Goal: Task Accomplishment & Management: Manage account settings

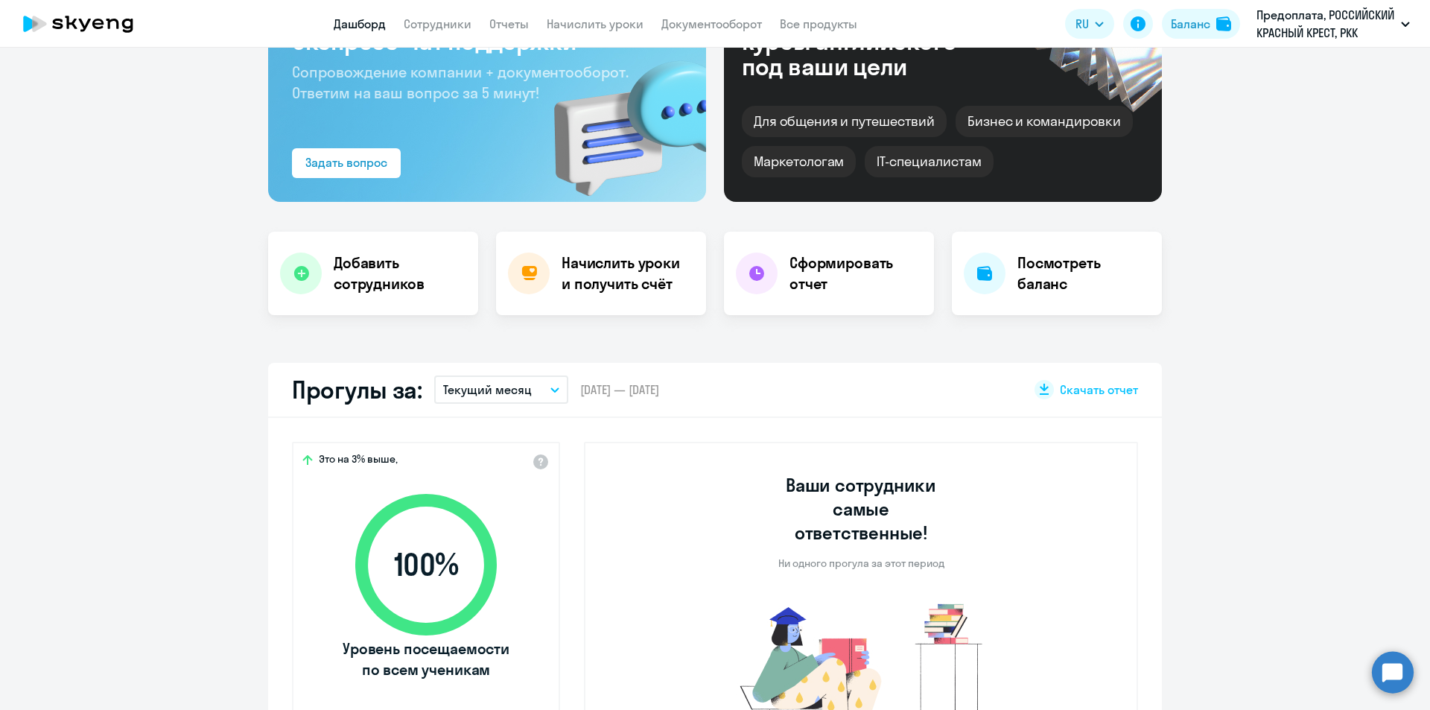
scroll to position [149, 0]
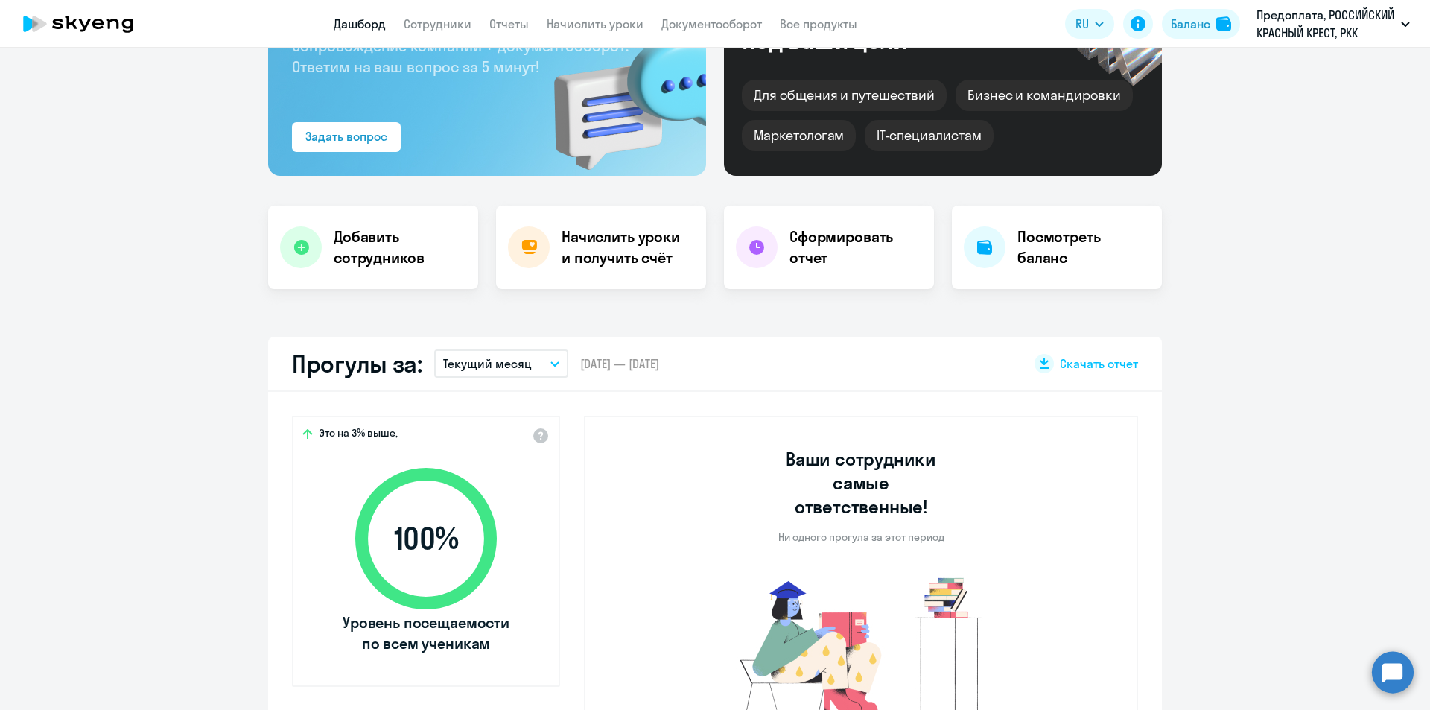
click at [493, 348] on div "Прогулы за: Текущий месяц – [DATE] — [DATE] Скачать отчет" at bounding box center [714, 364] width 893 height 55
click at [495, 355] on p "Текущий месяц" at bounding box center [487, 363] width 89 height 18
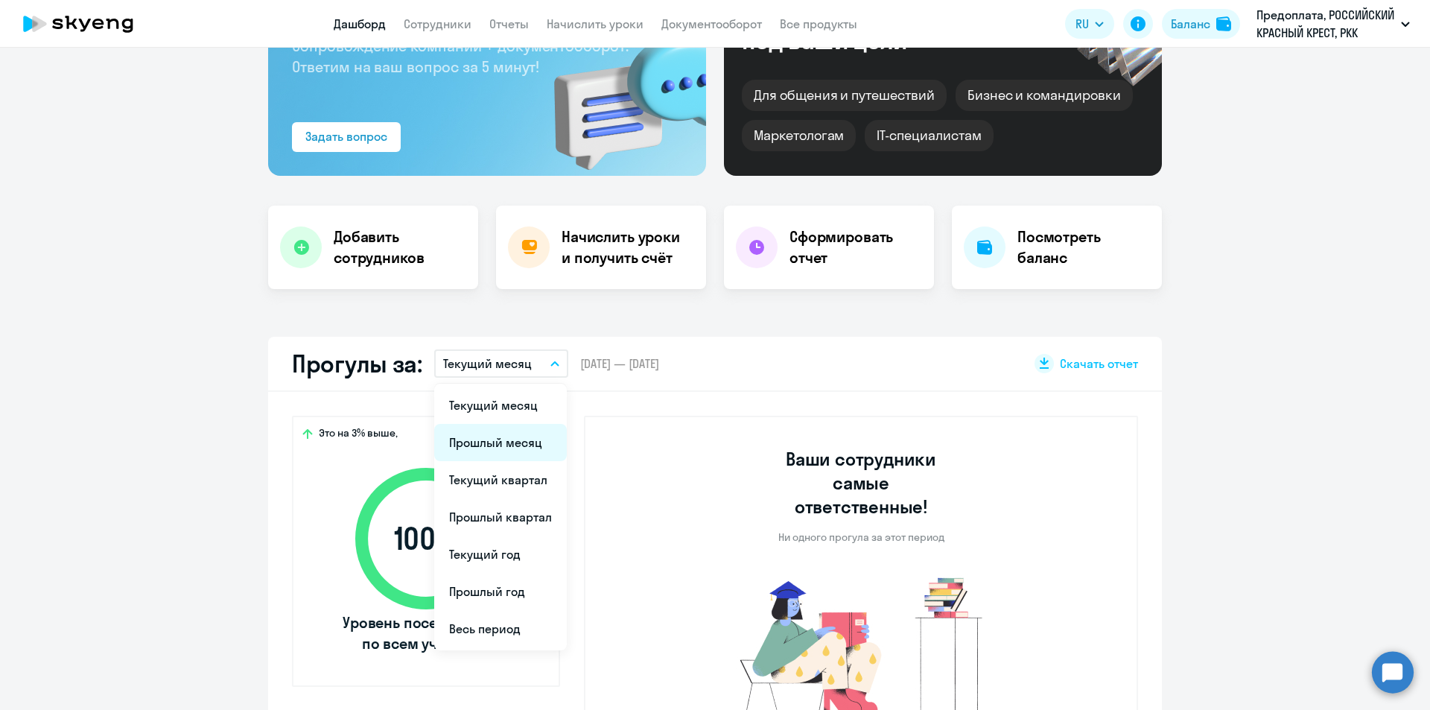
click at [491, 442] on li "Прошлый месяц" at bounding box center [500, 442] width 133 height 37
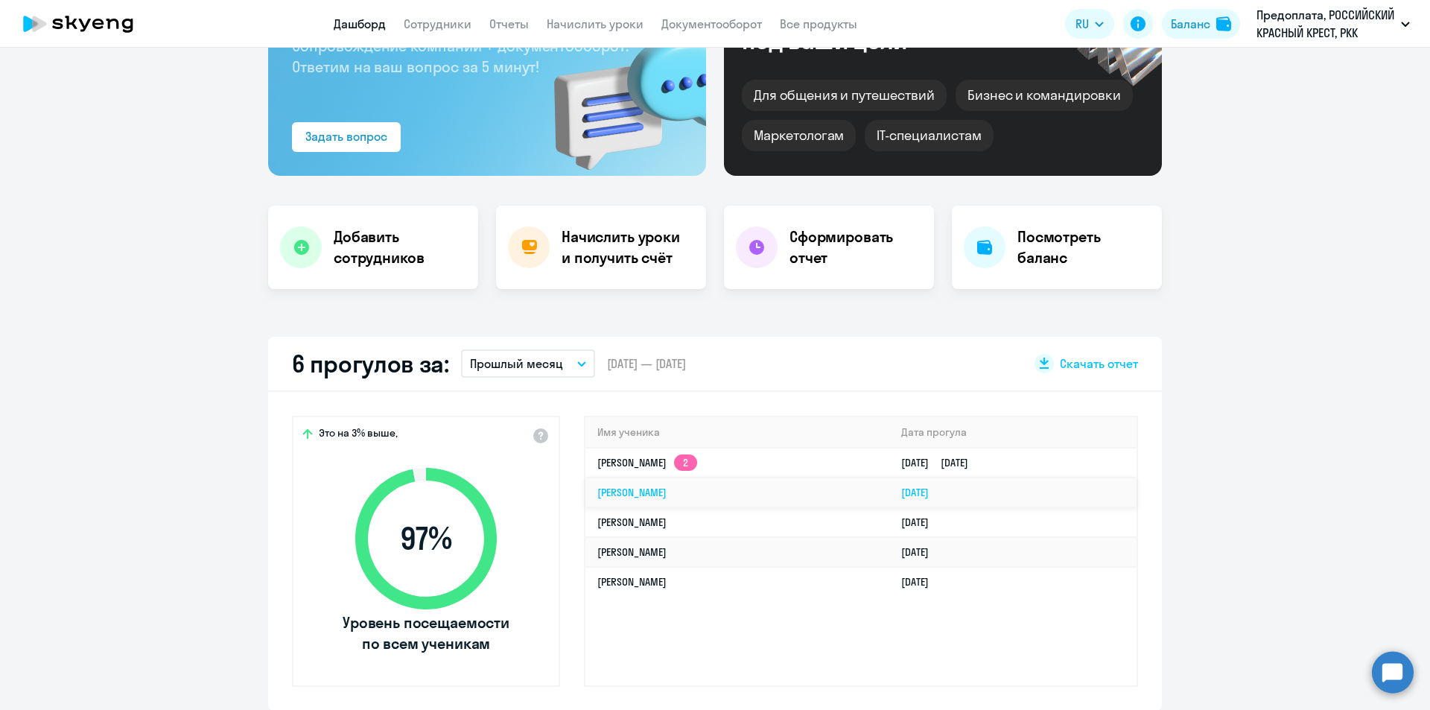
select select "30"
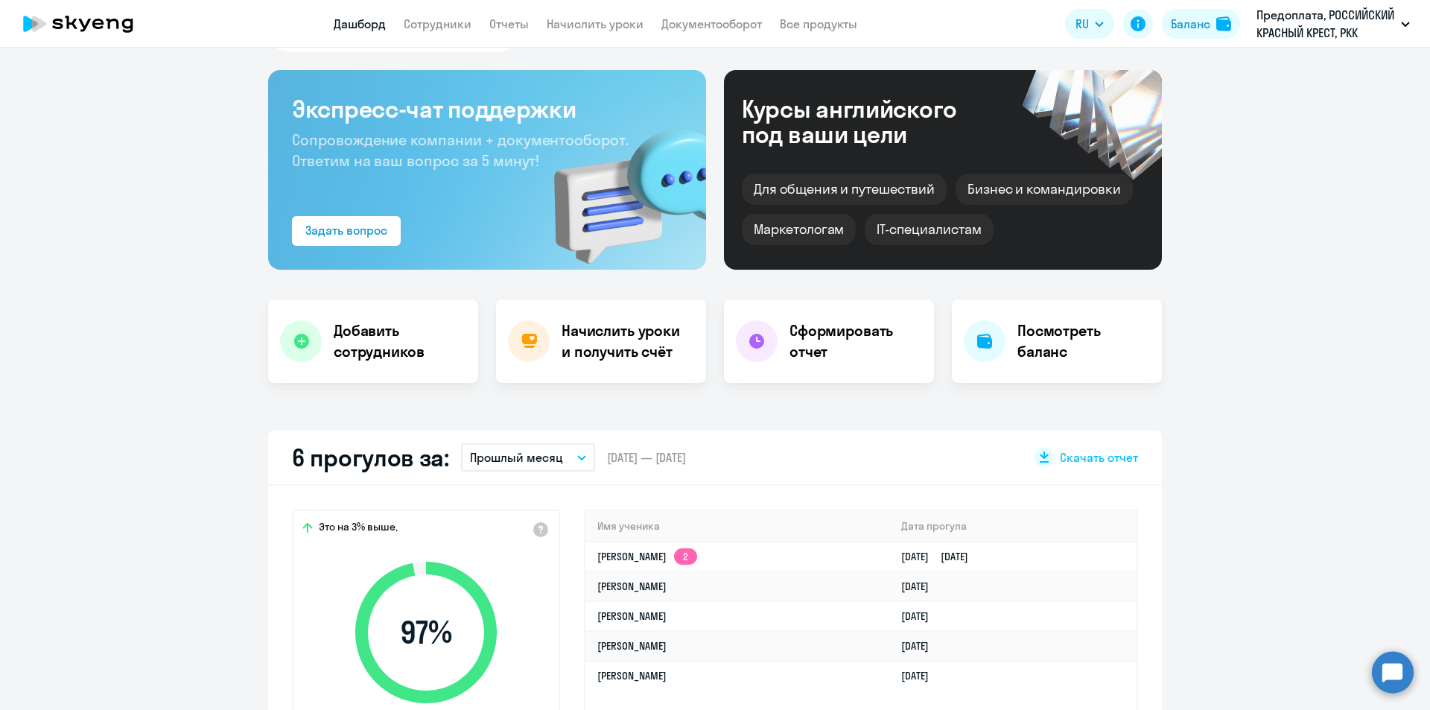
scroll to position [0, 0]
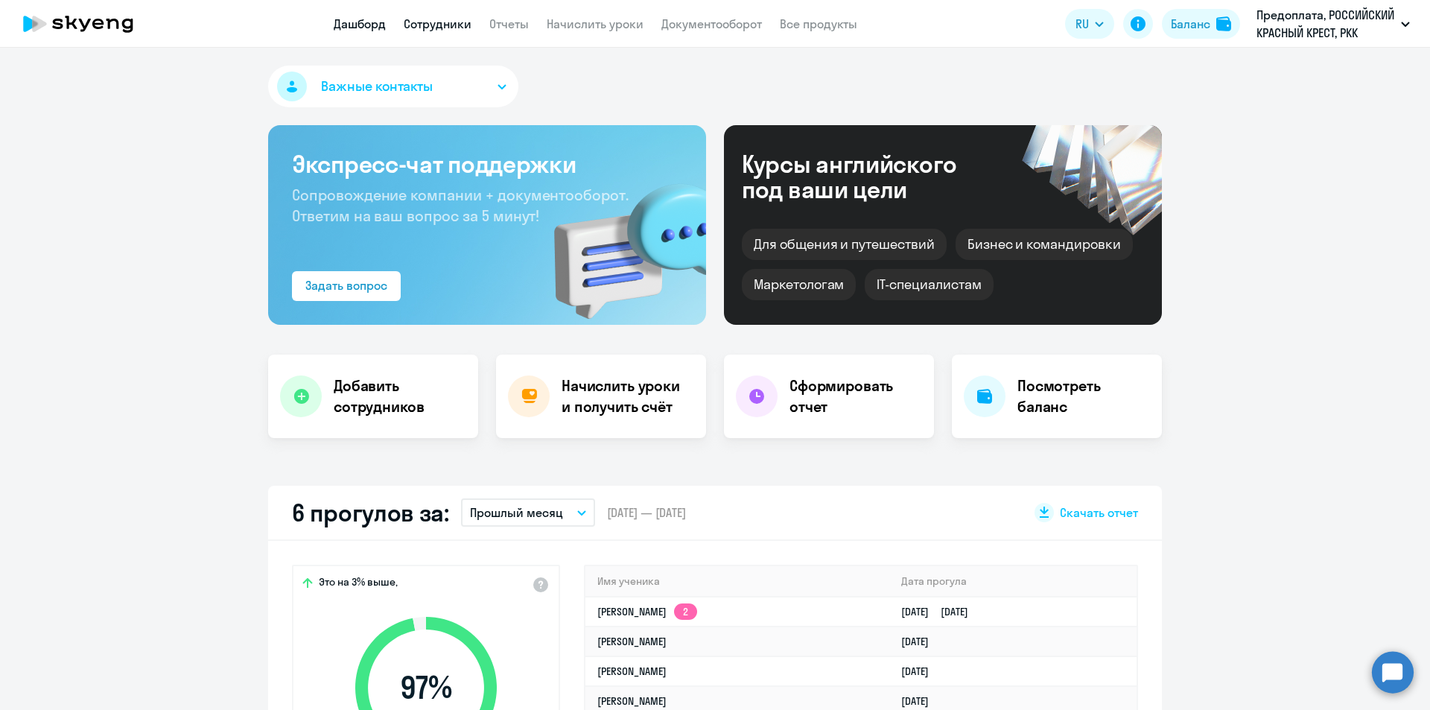
click at [441, 22] on link "Сотрудники" at bounding box center [438, 23] width 68 height 15
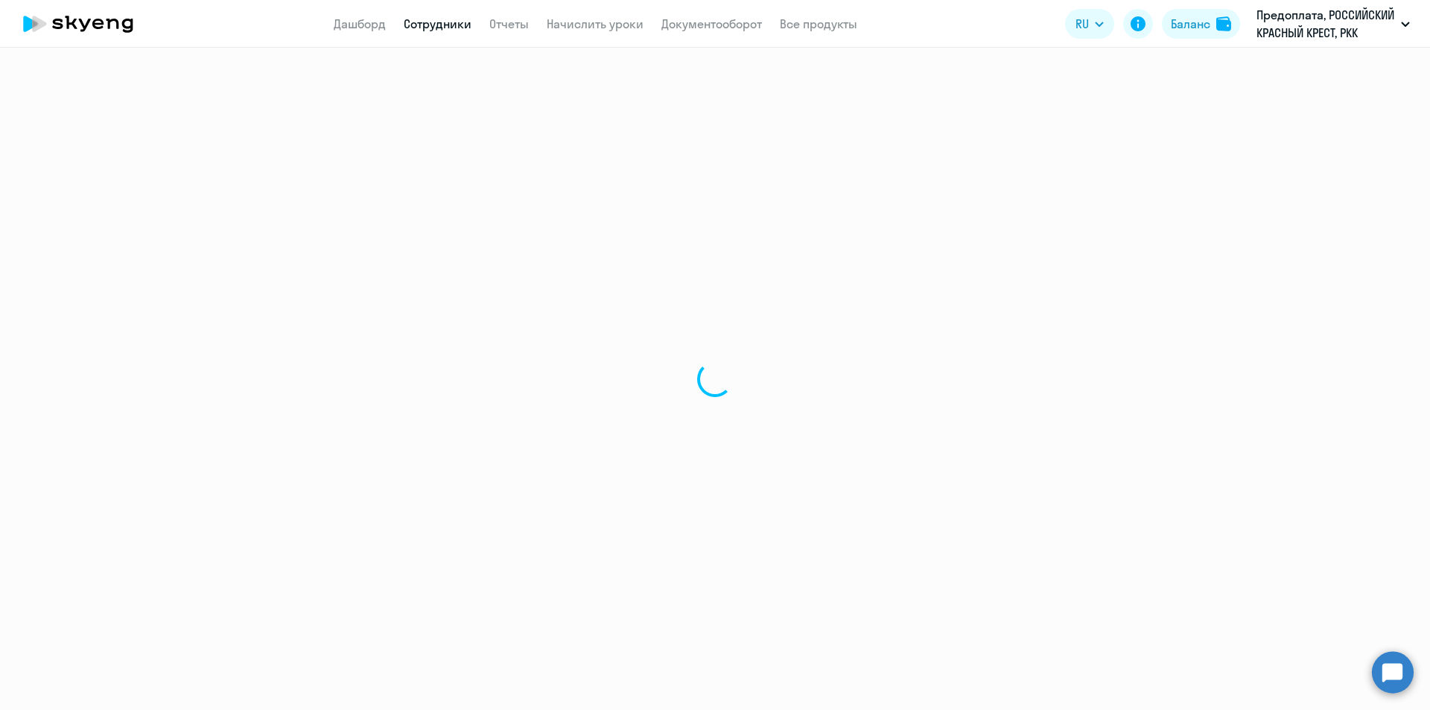
select select "30"
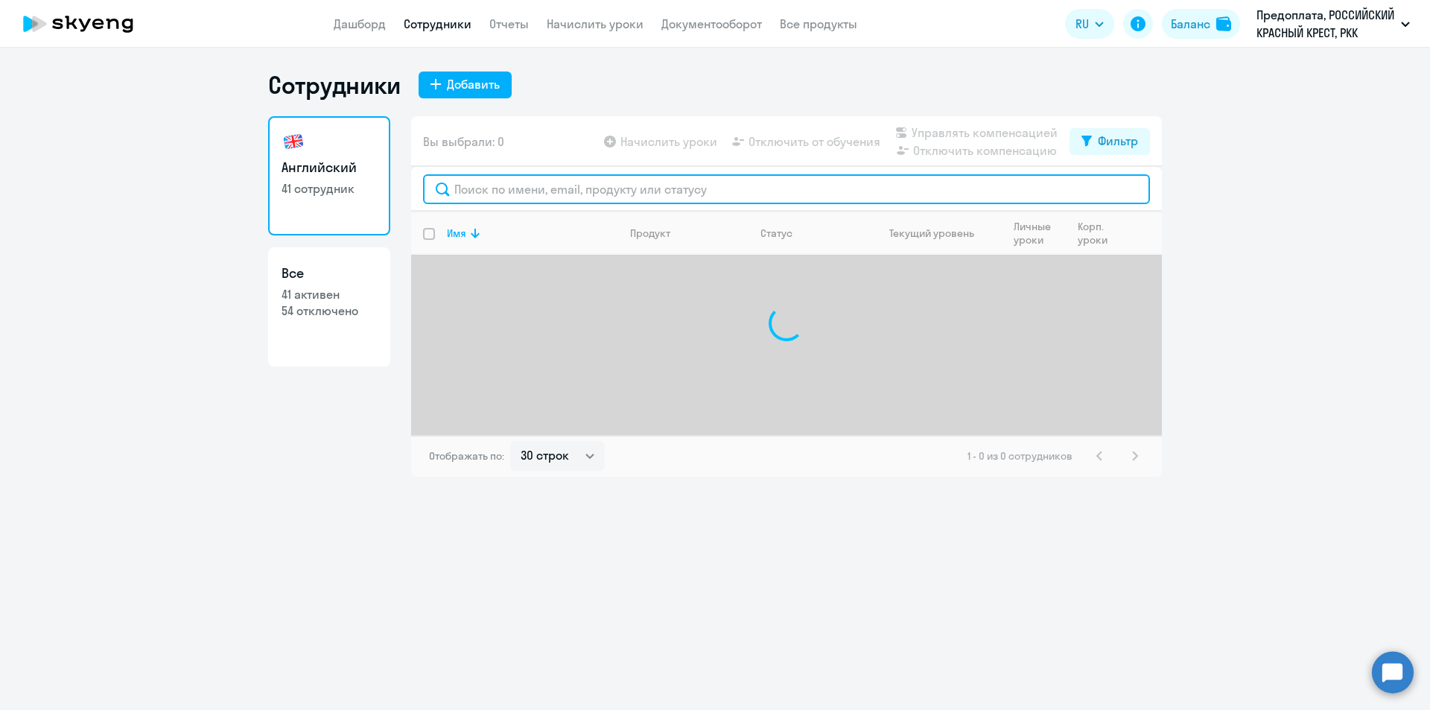
click at [740, 185] on input "text" at bounding box center [786, 189] width 727 height 30
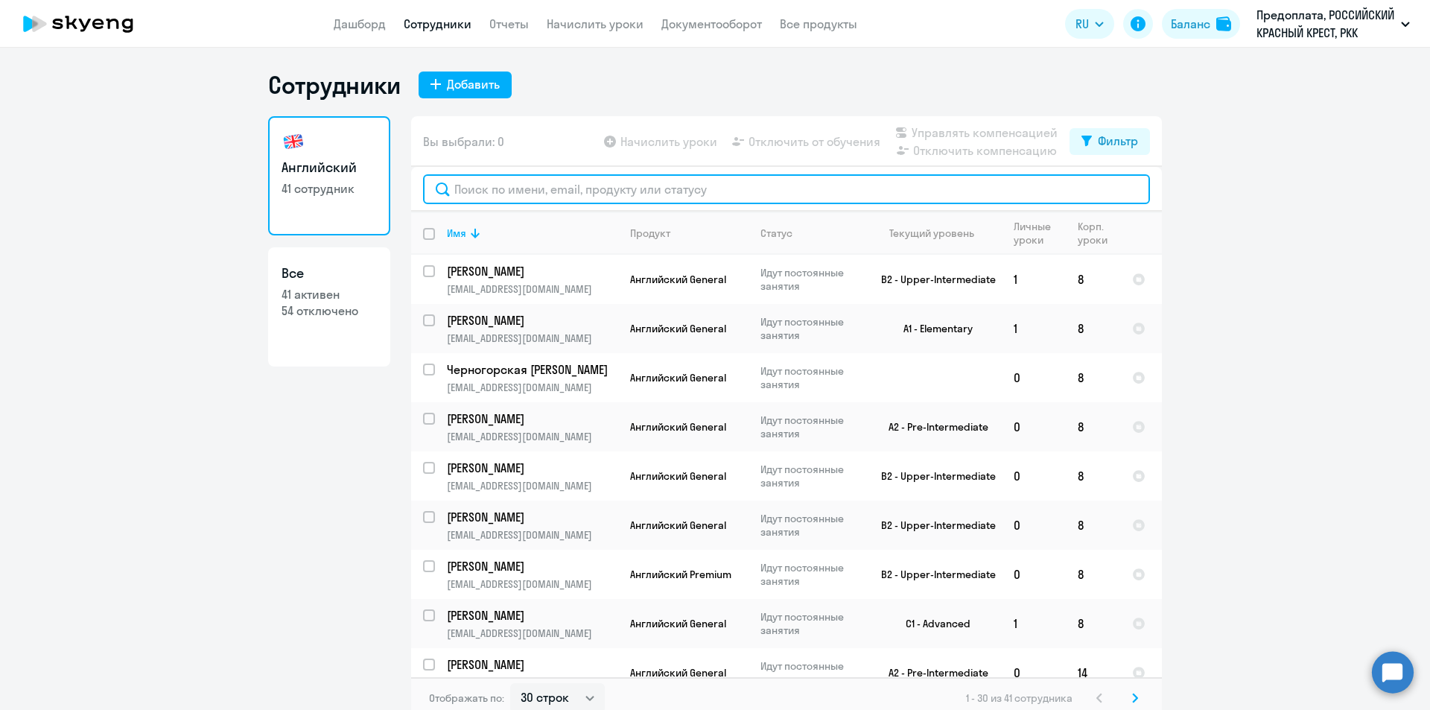
click at [740, 185] on input "text" at bounding box center [786, 189] width 727 height 30
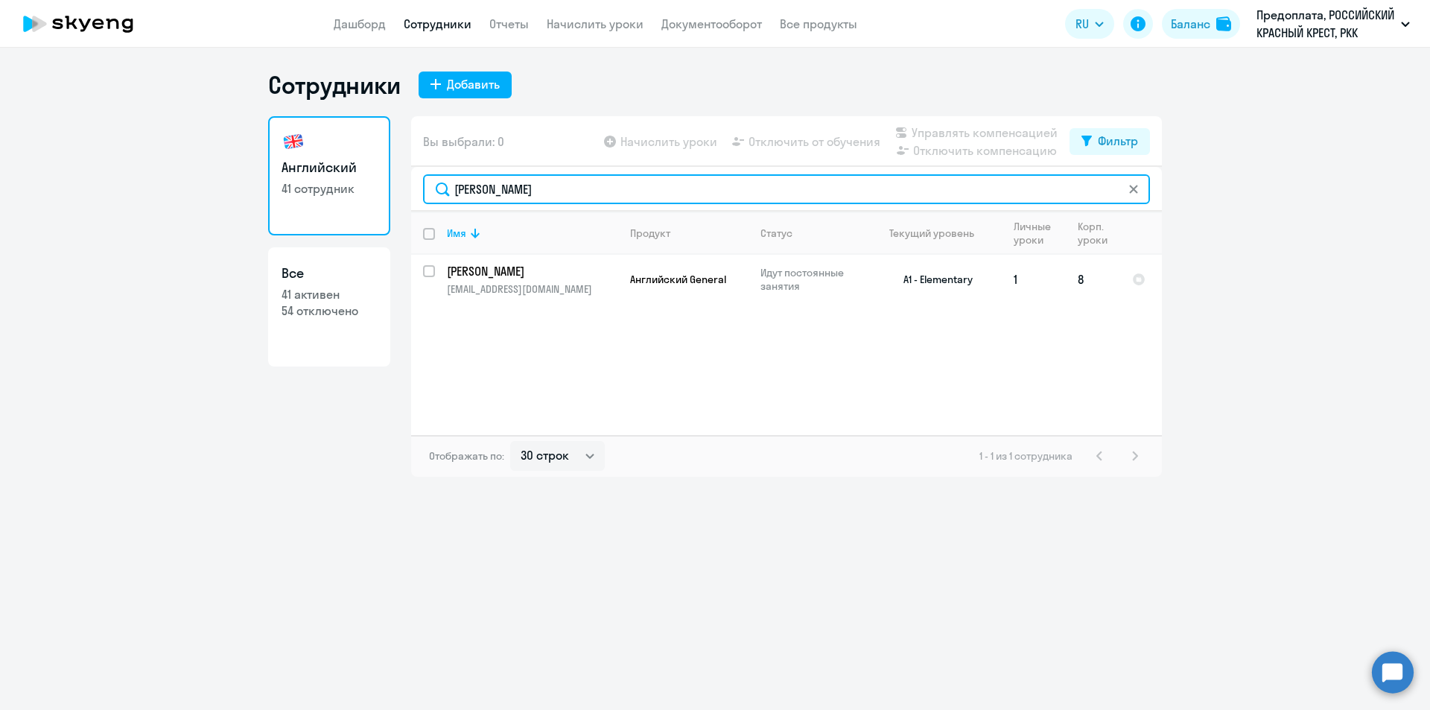
type input "[PERSON_NAME]"
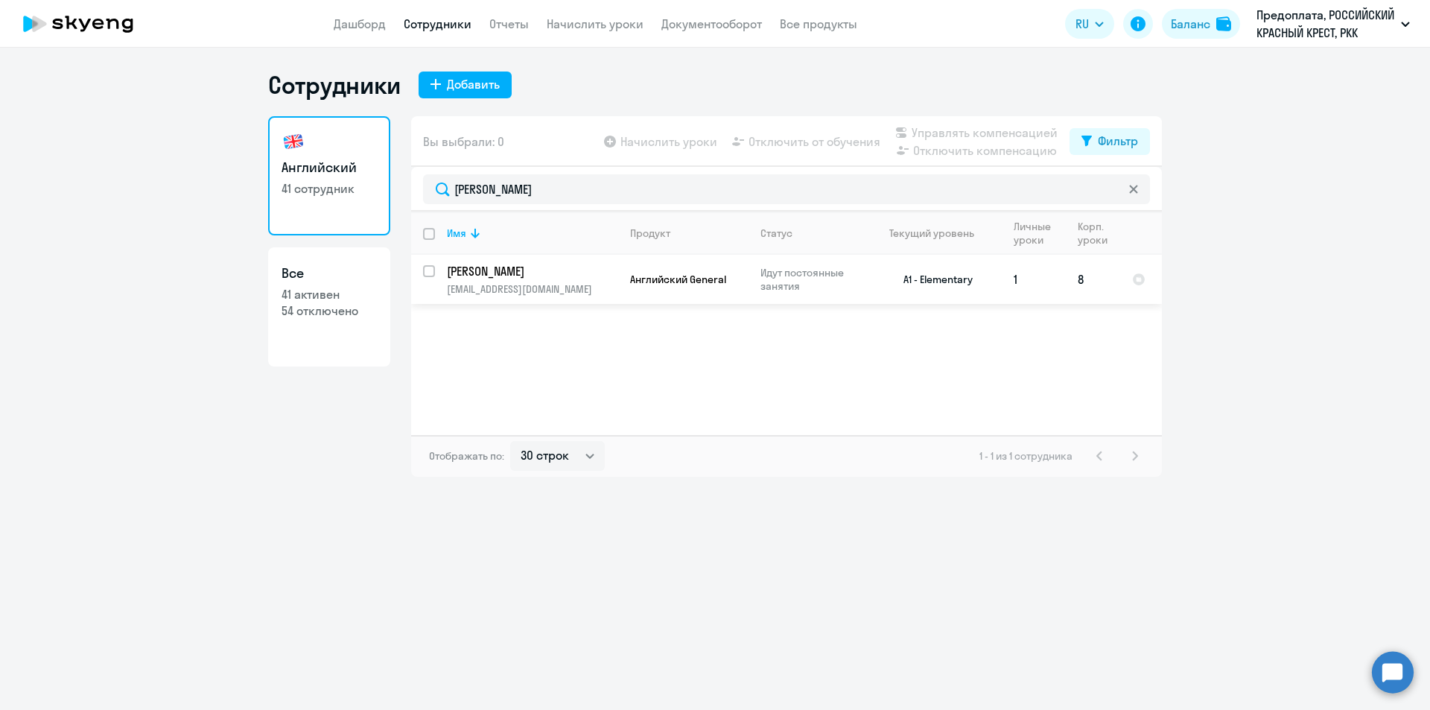
click at [427, 269] on input "select row 23000655" at bounding box center [438, 280] width 30 height 30
checkbox input "true"
click at [774, 138] on span "Отключить от обучения" at bounding box center [814, 142] width 132 height 18
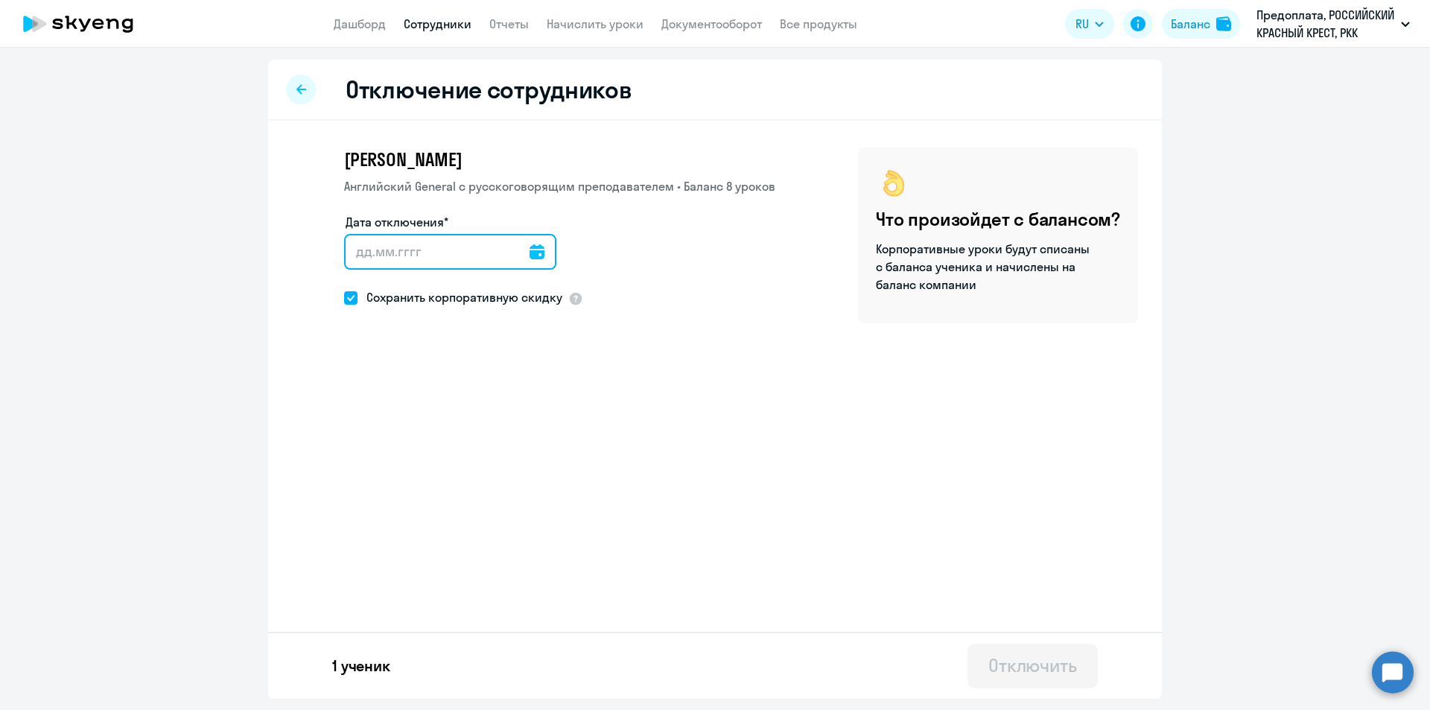
click at [415, 243] on input "Дата отключения*" at bounding box center [450, 252] width 212 height 36
click at [533, 243] on div at bounding box center [536, 252] width 15 height 36
drag, startPoint x: 477, startPoint y: 272, endPoint x: 477, endPoint y: 256, distance: 15.6
click at [477, 259] on div "Дата отключения*" at bounding box center [450, 244] width 212 height 63
click at [477, 256] on input "Дата отключения*" at bounding box center [450, 252] width 212 height 36
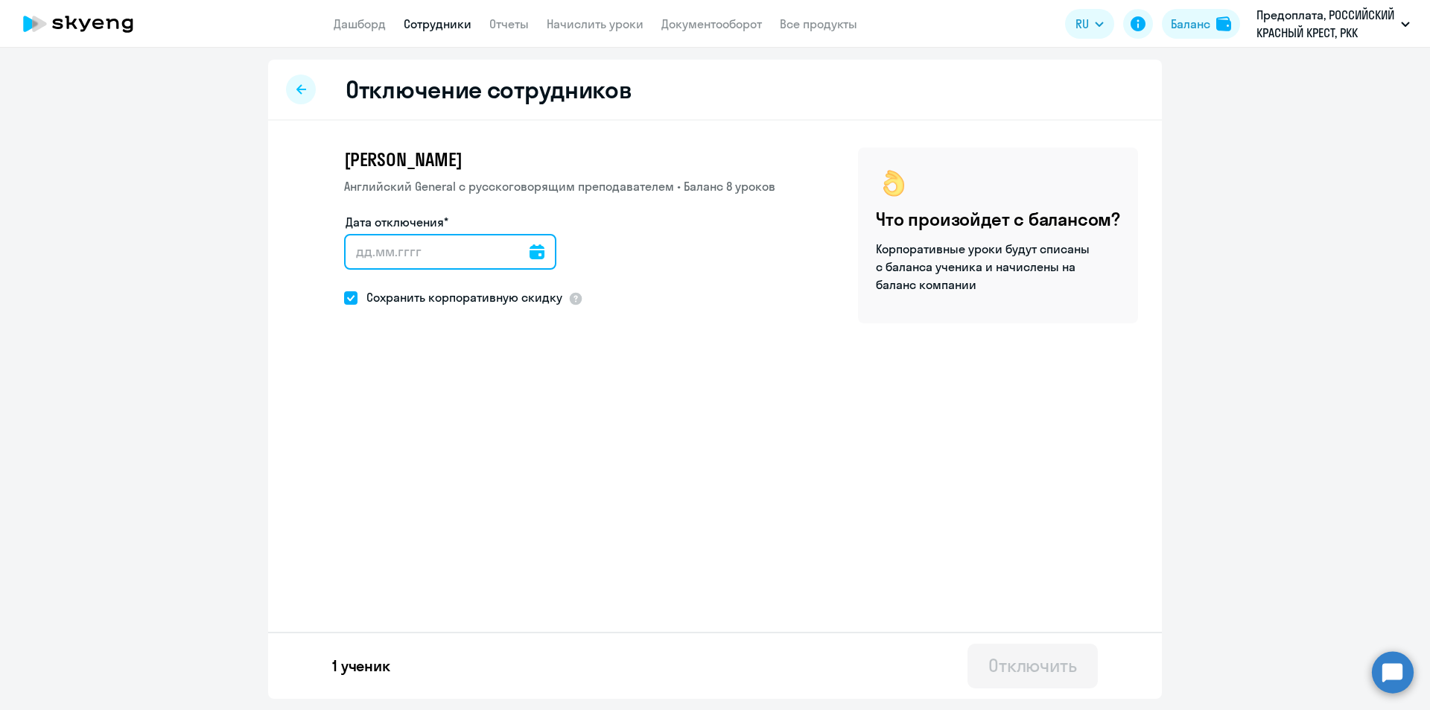
click at [520, 246] on input "Дата отключения*" at bounding box center [450, 252] width 212 height 36
click at [529, 252] on icon at bounding box center [536, 251] width 15 height 15
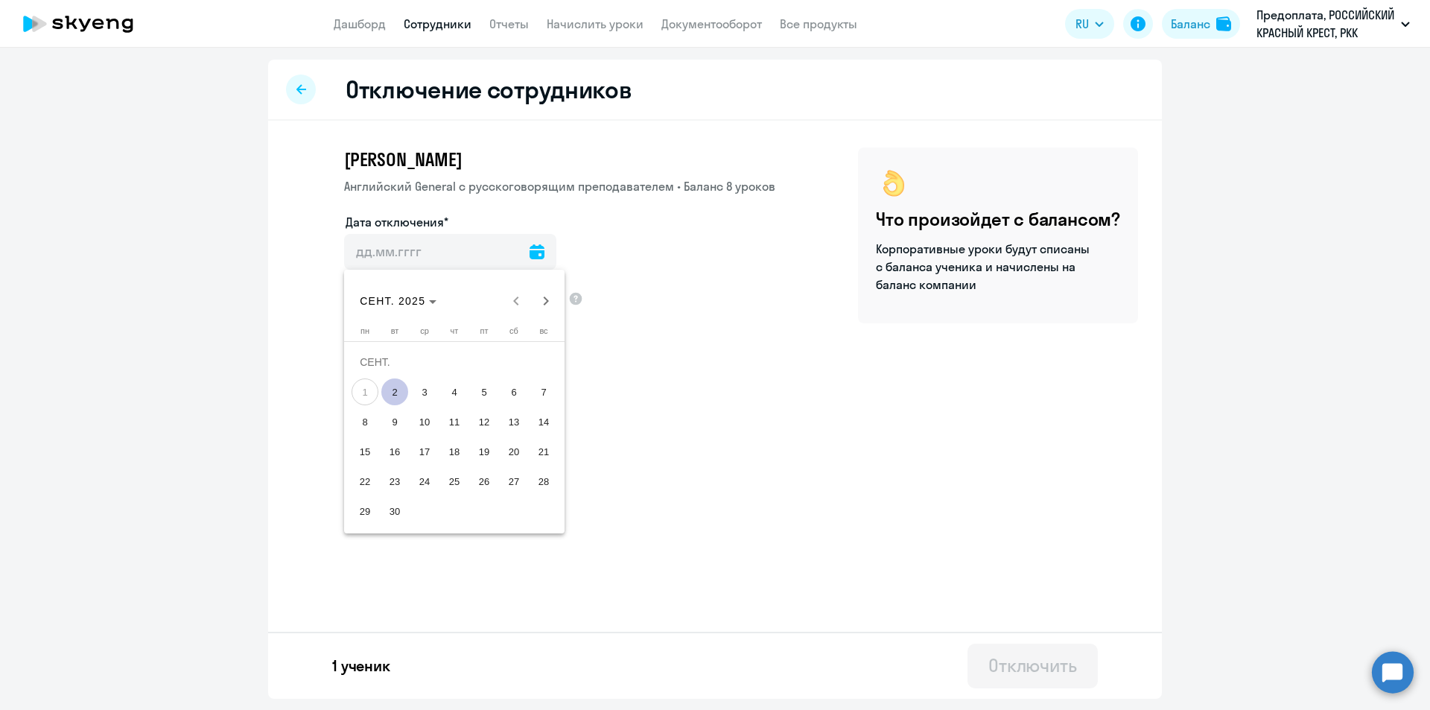
click at [405, 396] on span "2" at bounding box center [394, 391] width 27 height 27
type input "[DATE]"
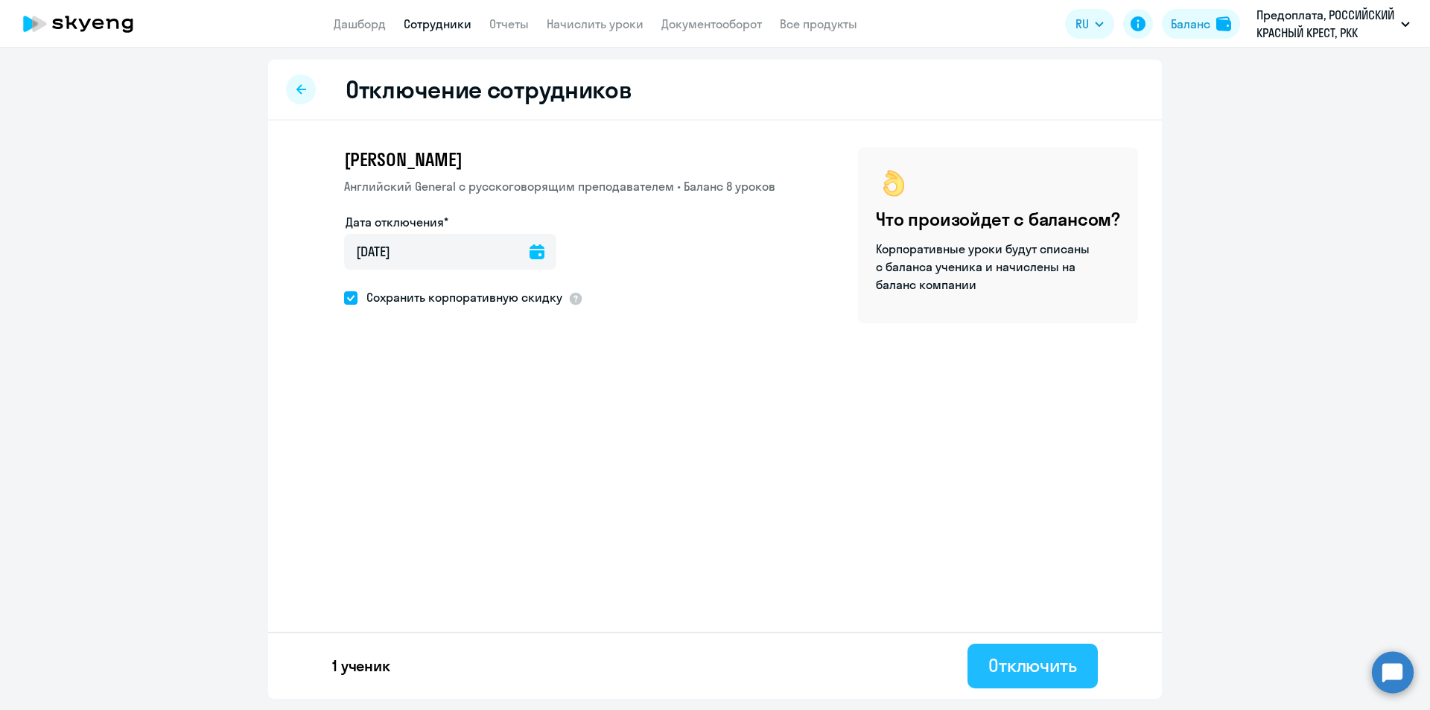
click at [1001, 663] on div "Отключить" at bounding box center [1032, 665] width 89 height 24
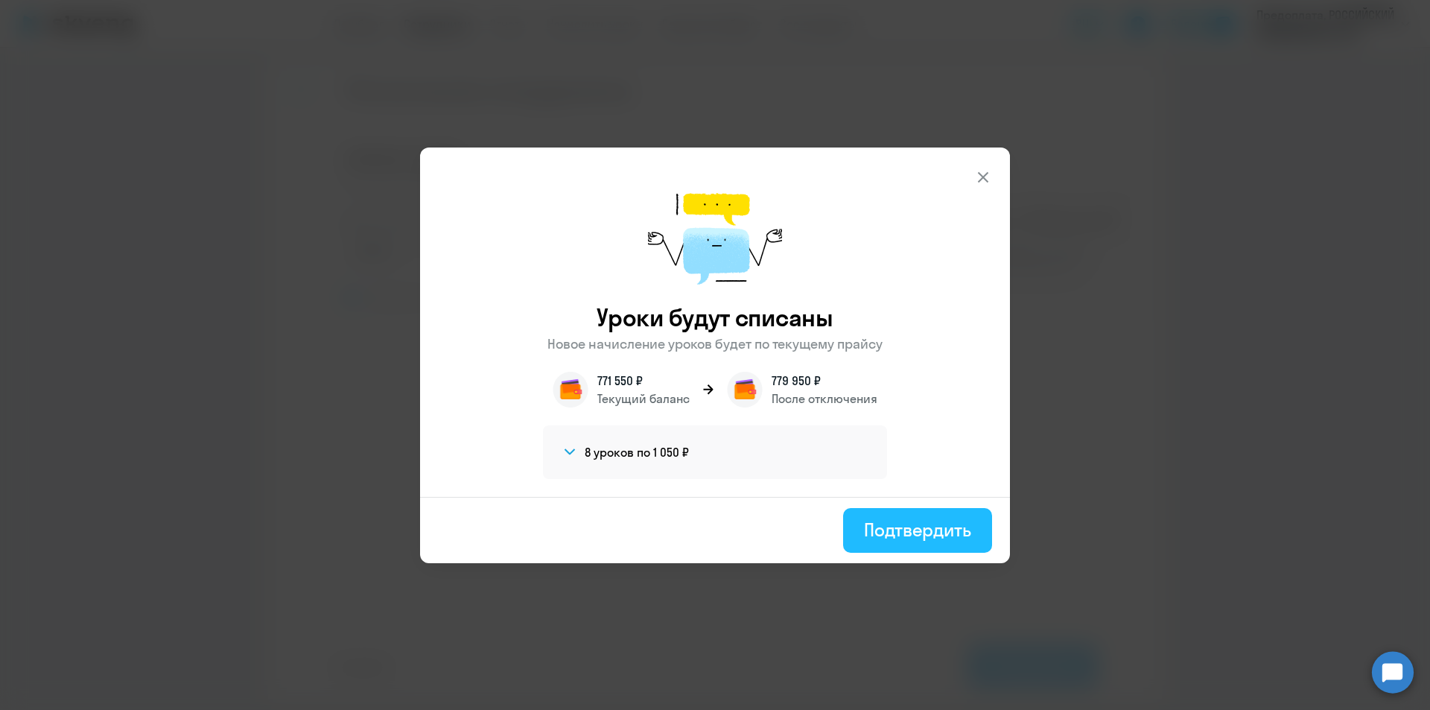
click at [901, 520] on div "Подтвердить" at bounding box center [917, 529] width 107 height 24
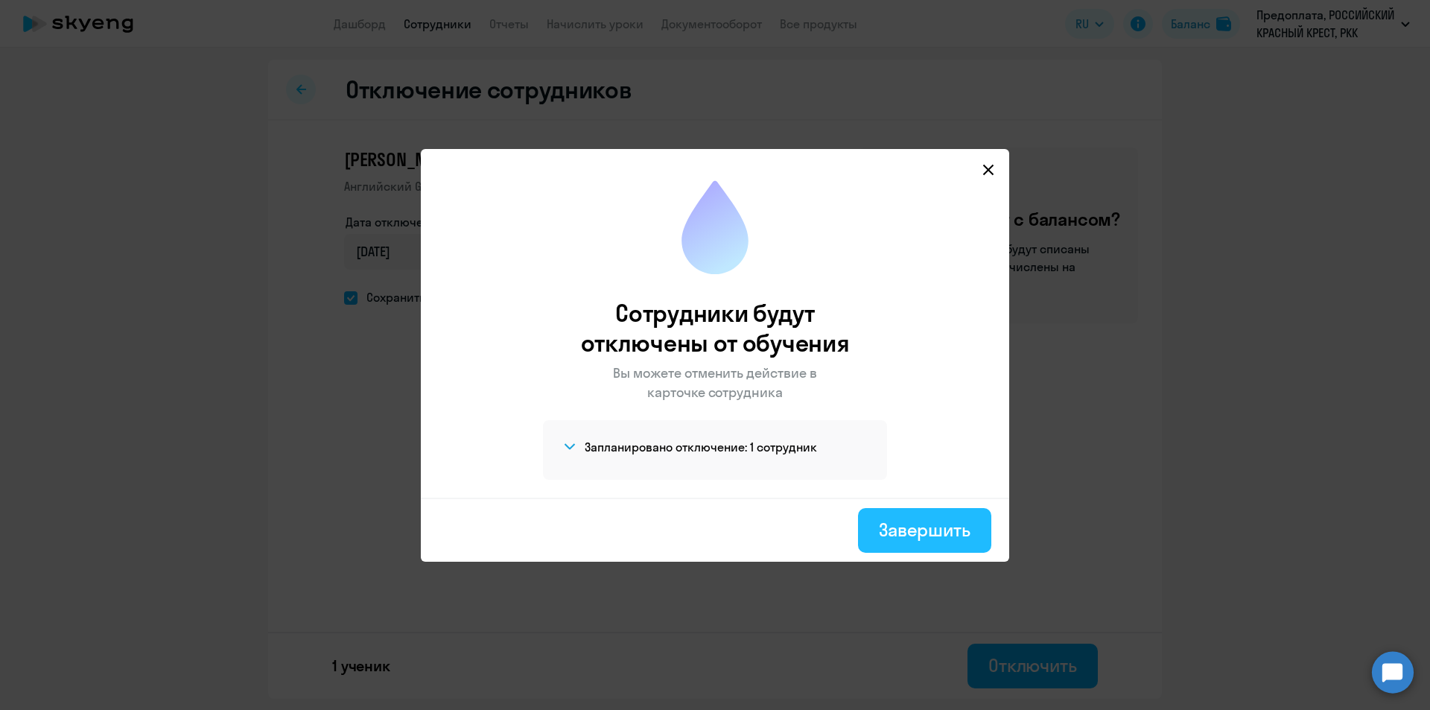
click at [926, 523] on div "Завершить" at bounding box center [925, 529] width 92 height 24
select select "30"
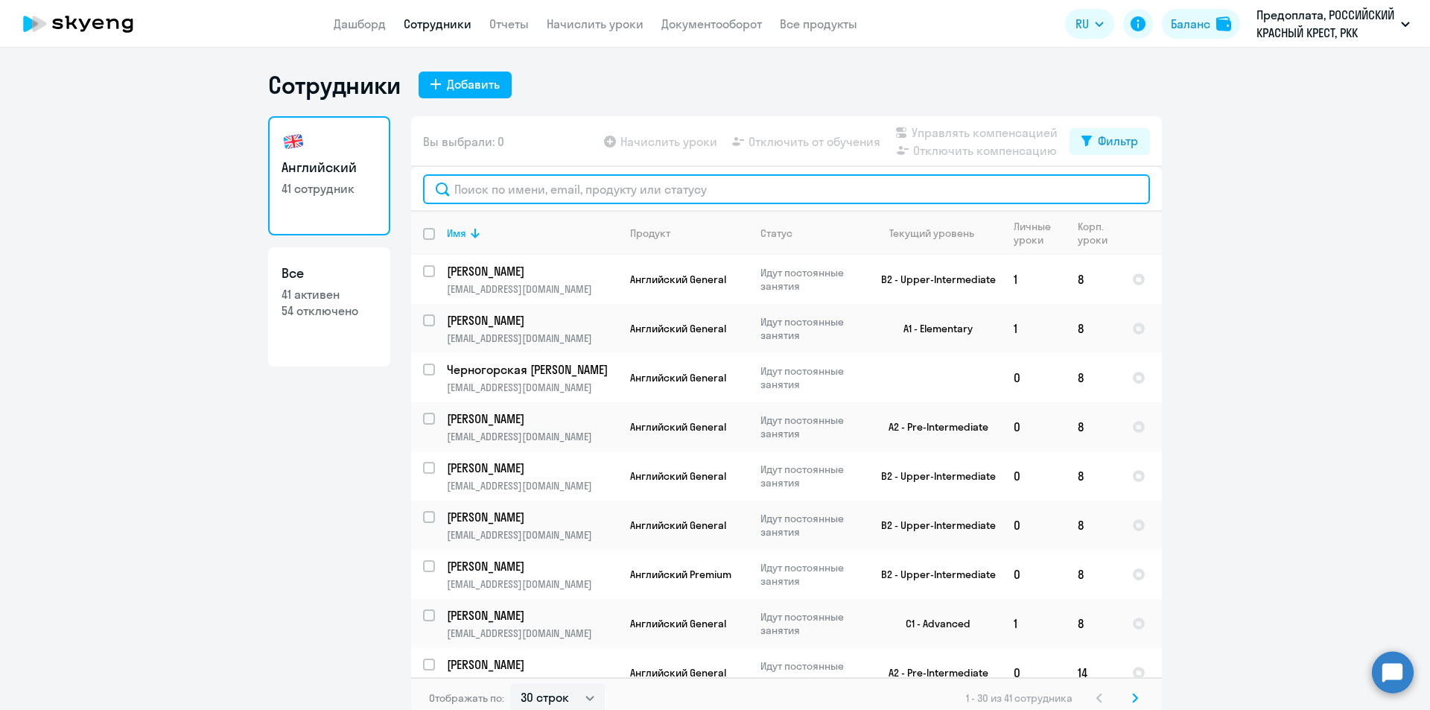
click at [613, 199] on input "text" at bounding box center [786, 189] width 727 height 30
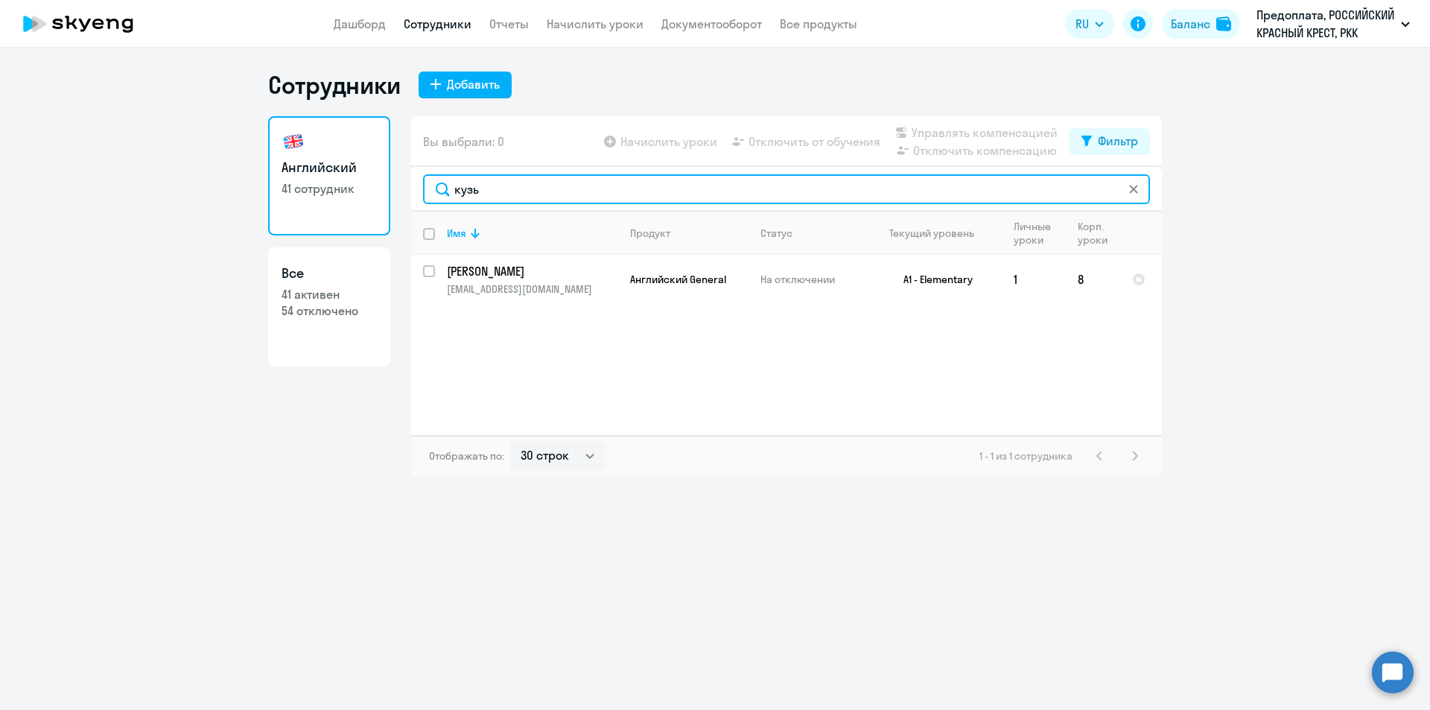
type input "кузь"
